Goal: Transaction & Acquisition: Purchase product/service

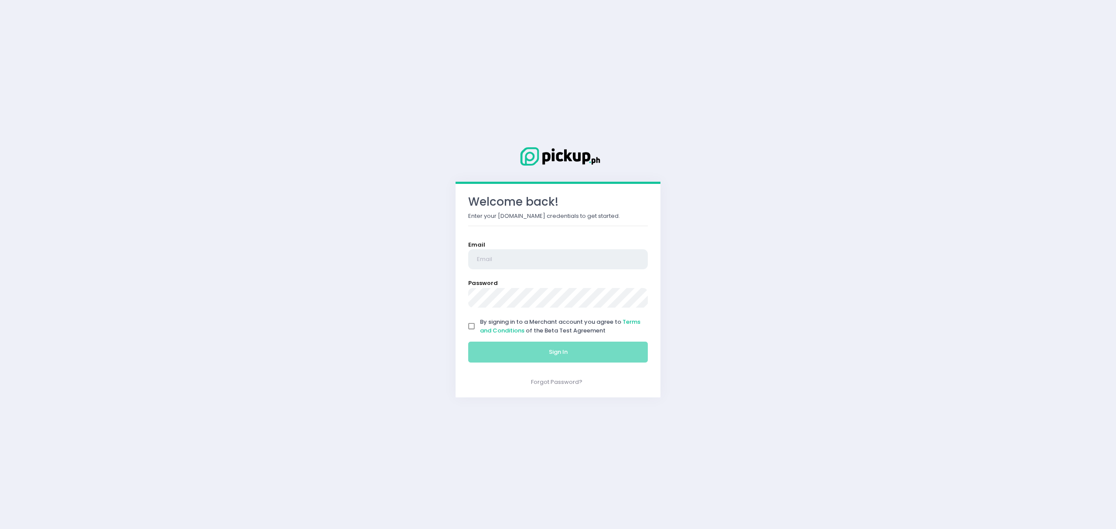
type input "[EMAIL_ADDRESS][DOMAIN_NAME]"
drag, startPoint x: 477, startPoint y: 318, endPoint x: 477, endPoint y: 324, distance: 6.5
click at [477, 320] on input "By signing in to a Merchant account you agree to Terms and Conditions of the Be…" at bounding box center [472, 326] width 17 height 17
checkbox input "true"
click at [497, 359] on button "Sign In" at bounding box center [558, 352] width 180 height 21
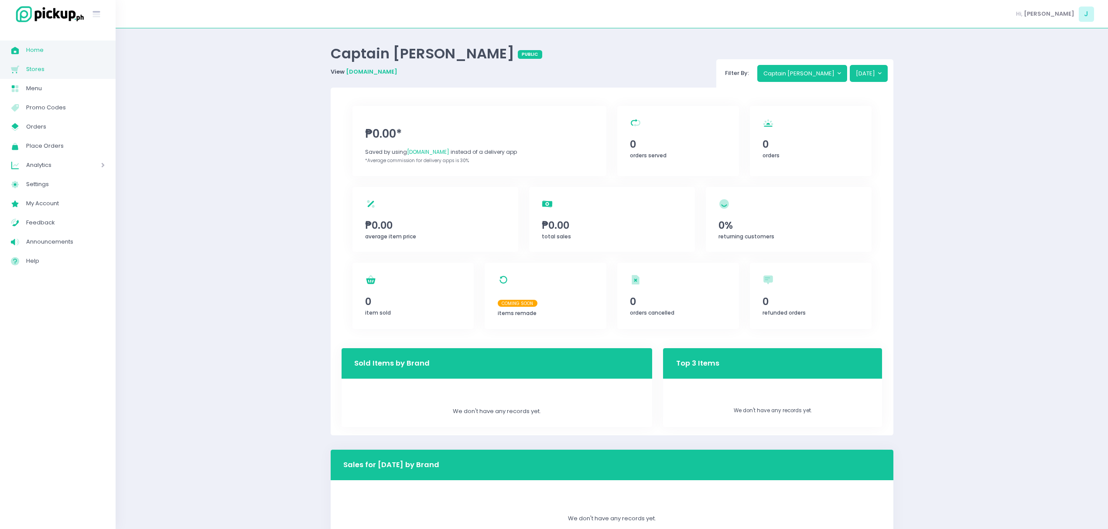
click at [39, 68] on span "Stores" at bounding box center [65, 69] width 78 height 11
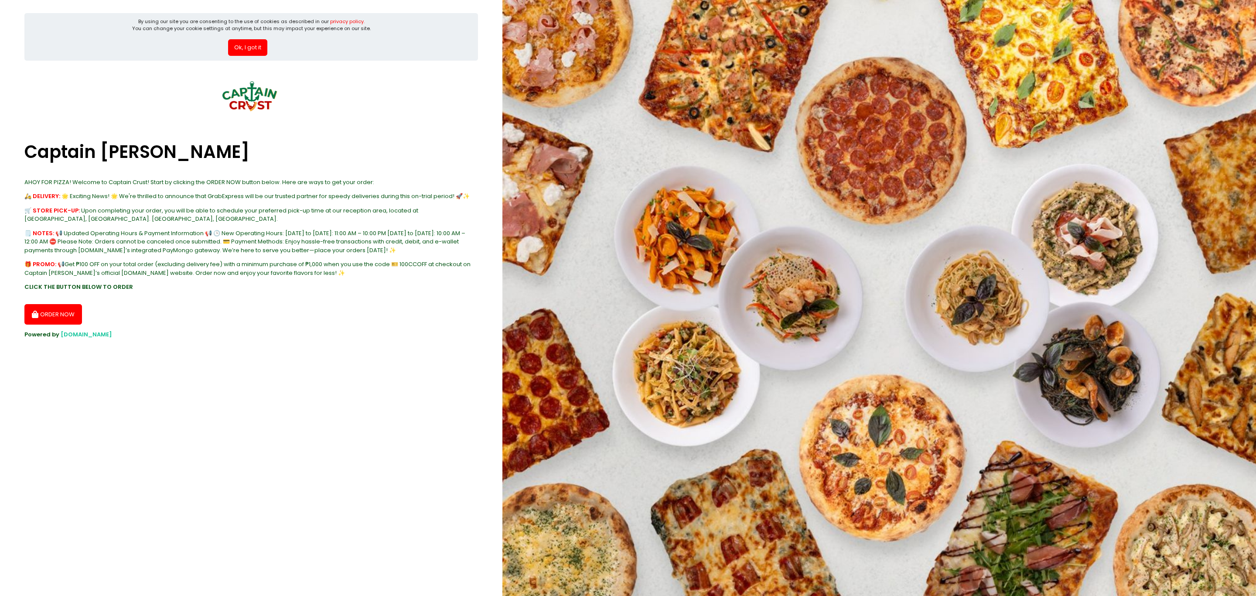
click at [48, 310] on button "ORDER NOW" at bounding box center [53, 314] width 58 height 21
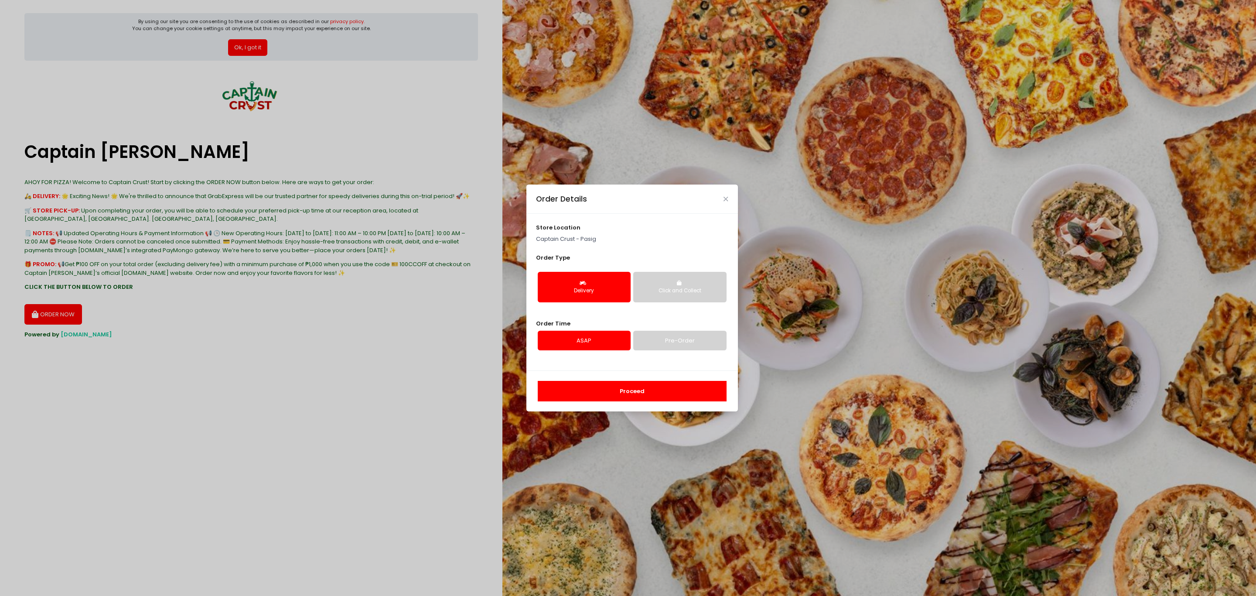
click at [679, 287] on div "Click and Collect" at bounding box center [679, 291] width 81 height 8
drag, startPoint x: 661, startPoint y: 341, endPoint x: 661, endPoint y: 374, distance: 32.7
click at [661, 343] on link "Pre-Order" at bounding box center [679, 341] width 93 height 20
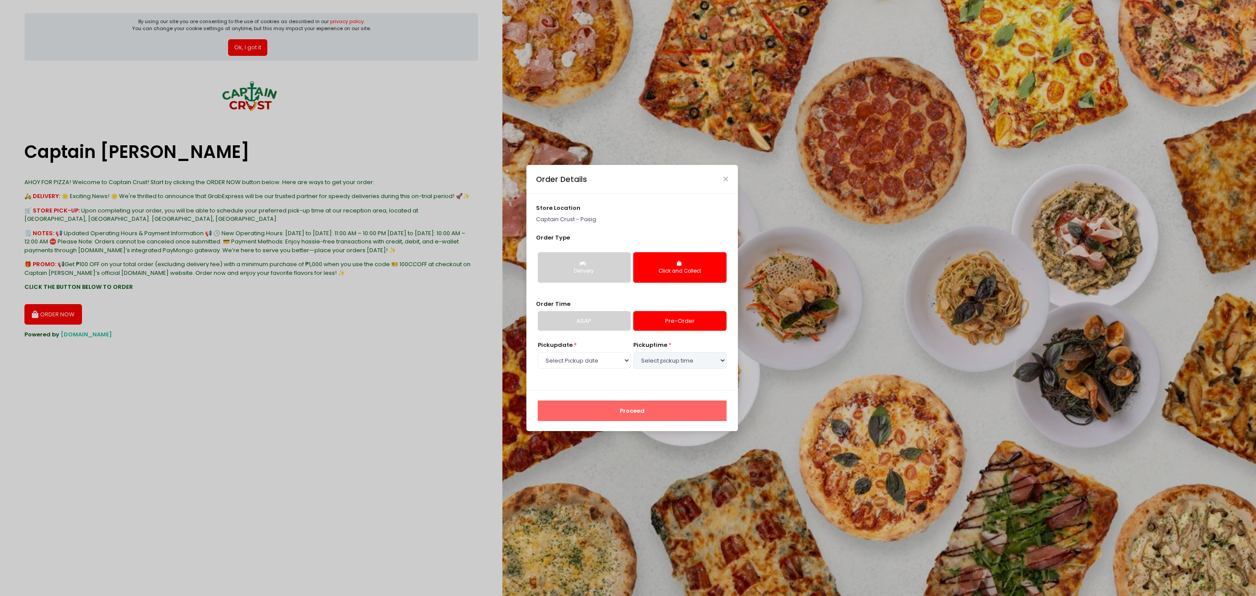
click at [661, 385] on div "store location Captain Crust - Pasig Order Type Delivery Click and Collect Orde…" at bounding box center [632, 292] width 212 height 196
select select "2025-09-05"
click at [616, 360] on select "Select Pickup date Friday, Sep 5th Saturday, Sep 6th Sunday, Sep 7th Monday, Se…" at bounding box center [584, 360] width 93 height 17
click at [661, 361] on select "Select pickup time 05:30 PM - 06:00 PM 06:00 PM - 06:30 PM 06:30 PM - 07:00 PM …" at bounding box center [679, 360] width 93 height 17
select select "17:30"
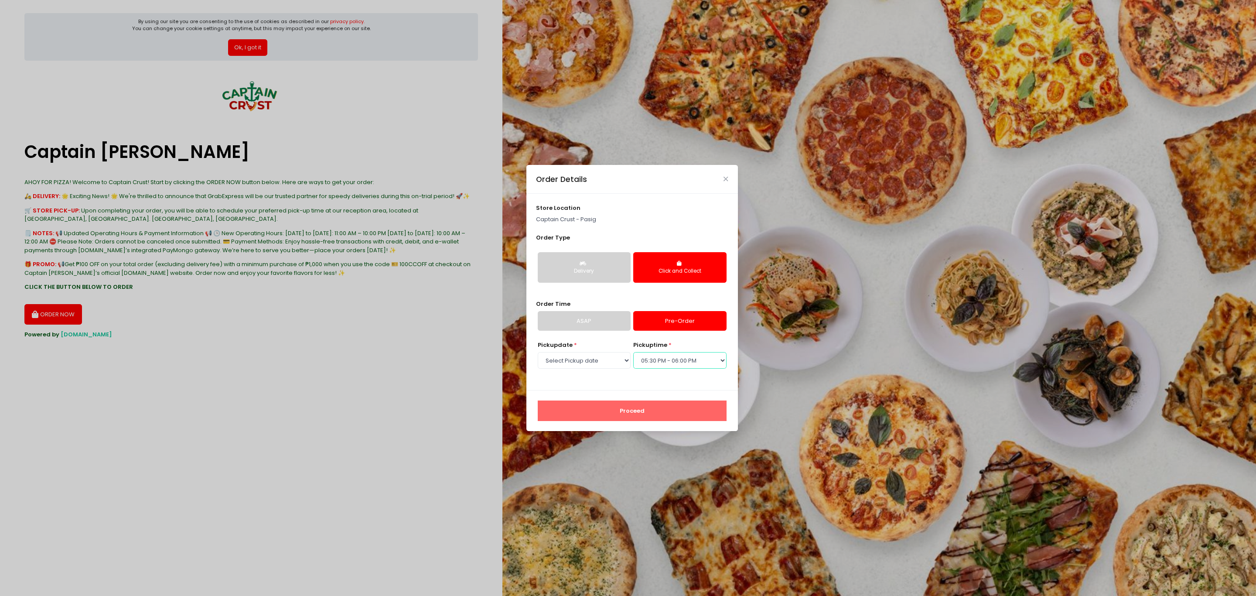
click at [633, 352] on select "Select pickup time 05:30 PM - 06:00 PM 06:00 PM - 06:30 PM 06:30 PM - 07:00 PM …" at bounding box center [679, 360] width 93 height 17
click at [639, 406] on button "Proceed" at bounding box center [632, 410] width 189 height 21
